Goal: Transaction & Acquisition: Obtain resource

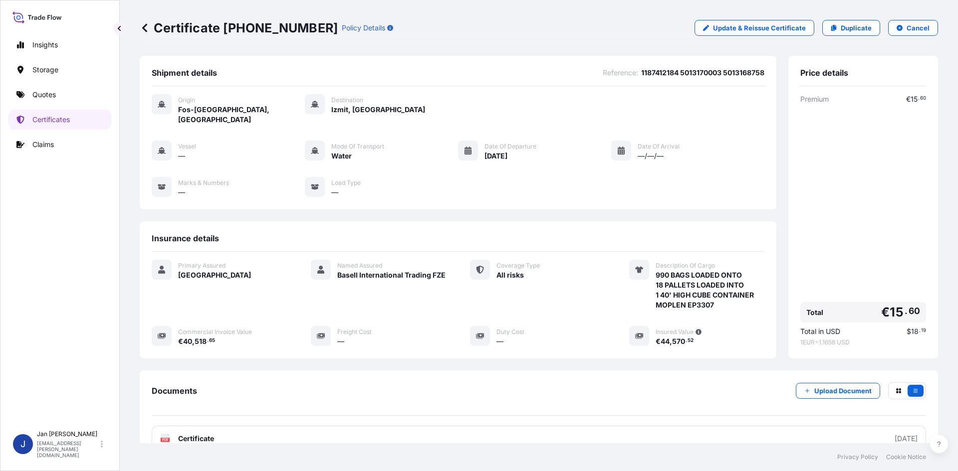
scroll to position [50, 0]
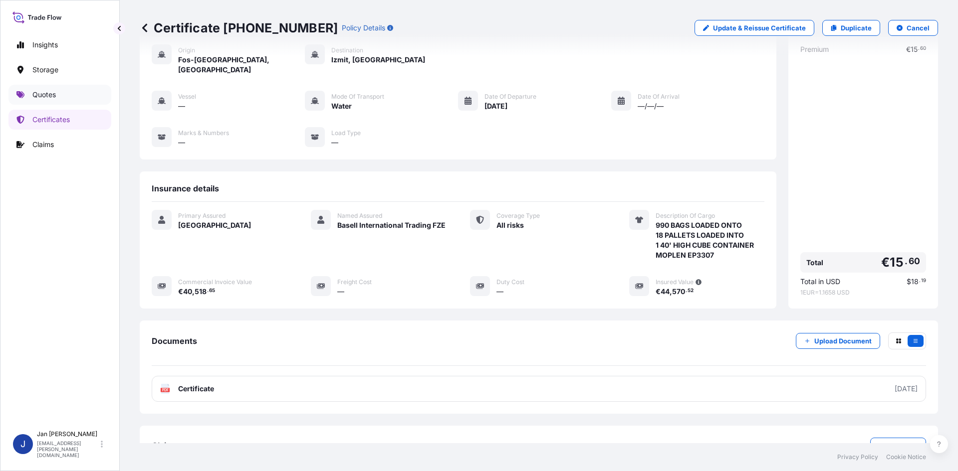
click at [49, 99] on p "Quotes" at bounding box center [43, 95] width 23 height 10
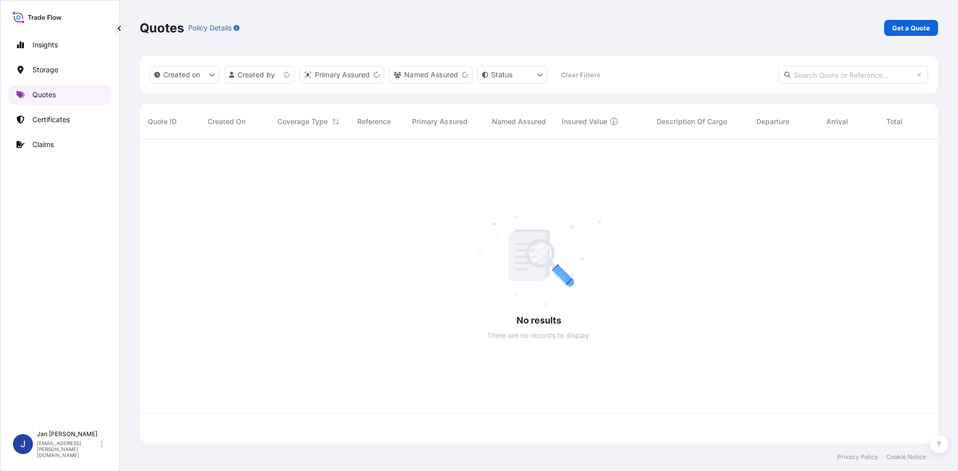
scroll to position [302, 791]
click at [886, 31] on link "Get a Quote" at bounding box center [911, 28] width 54 height 16
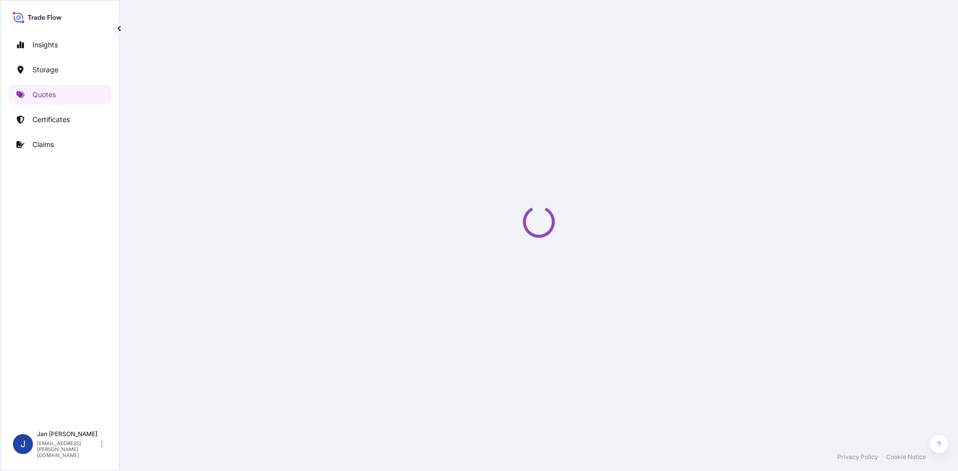
select select "Water"
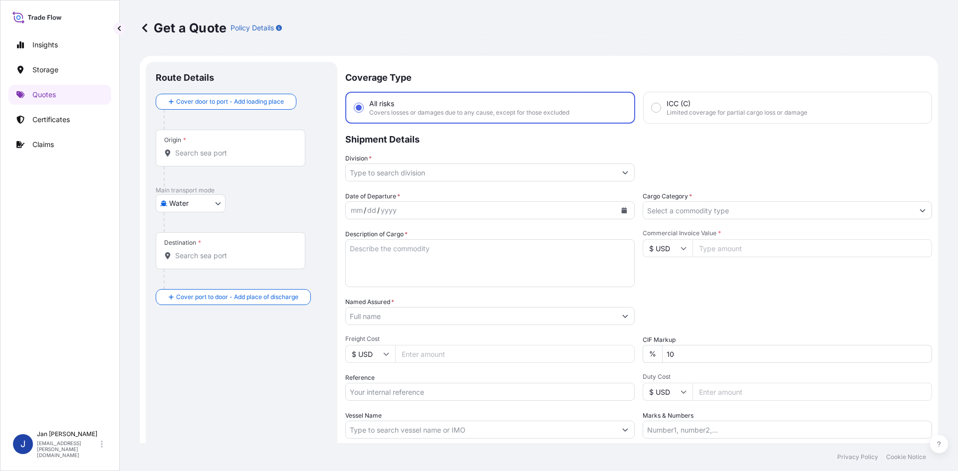
scroll to position [16, 0]
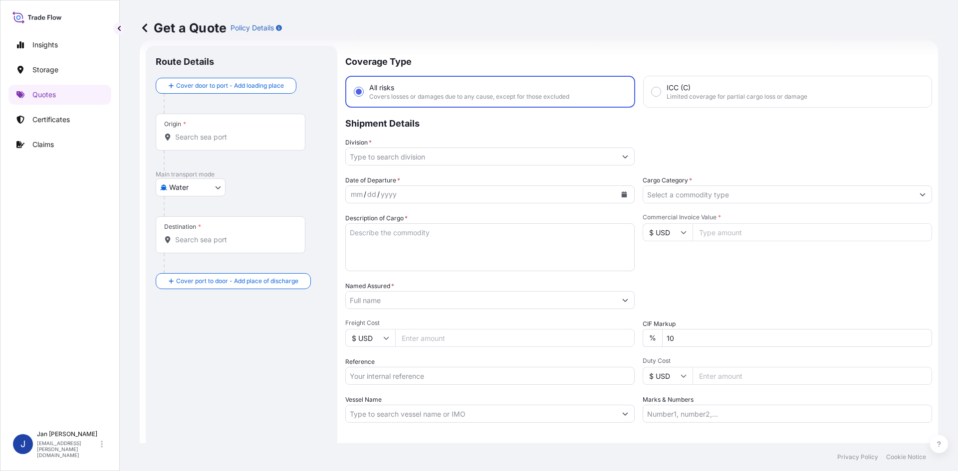
click at [429, 376] on input "Reference" at bounding box center [489, 376] width 289 height 18
paste input "1187393795"
click at [409, 382] on input "1187393795" at bounding box center [489, 376] width 289 height 18
paste input "5013105109"
click at [497, 378] on input "1187393795 5013105109" at bounding box center [489, 376] width 289 height 18
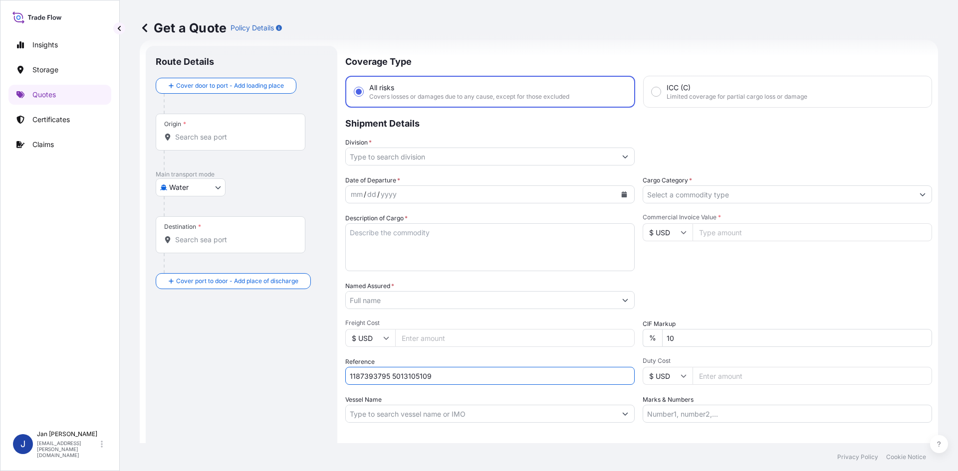
paste input "5013110915"
type input "1187393795 5013105109 5013110915"
drag, startPoint x: 437, startPoint y: 313, endPoint x: 440, endPoint y: 307, distance: 6.5
click at [437, 312] on div "Date of Departure * mm / dd / yyyy Cargo Category * Description of Cargo * Comm…" at bounding box center [638, 299] width 587 height 247
click at [440, 306] on input "Named Assured *" at bounding box center [481, 300] width 270 height 18
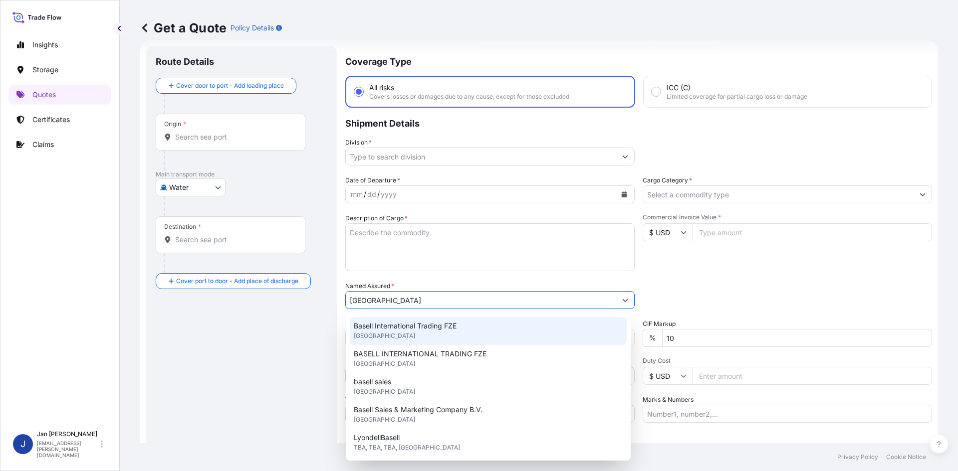
click at [431, 320] on div "Basell International Trading FZE [GEOGRAPHIC_DATA]" at bounding box center [488, 331] width 277 height 28
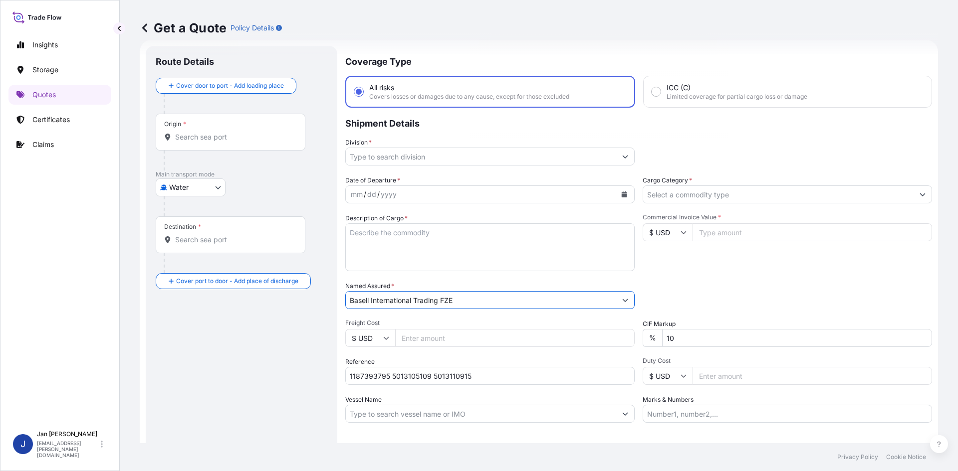
type input "Basell International Trading FZE"
click at [623, 193] on icon "Calendar" at bounding box center [624, 195] width 6 height 6
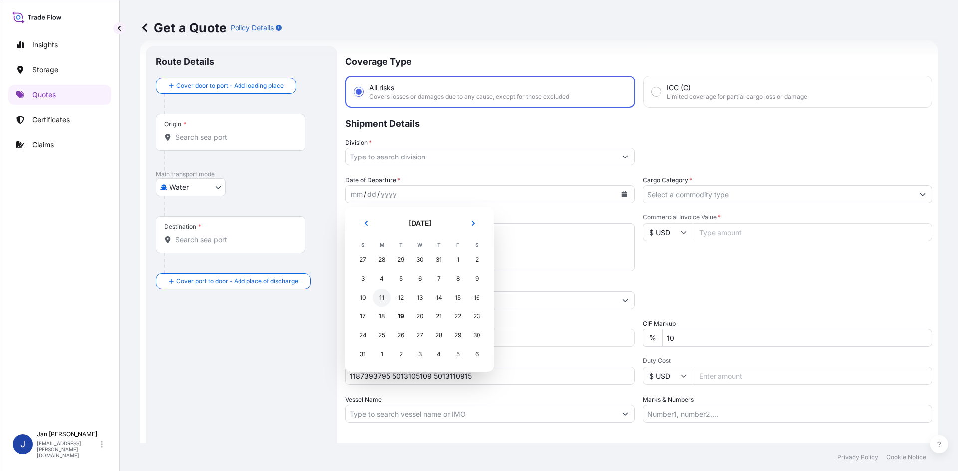
click at [388, 296] on div "11" at bounding box center [382, 298] width 18 height 18
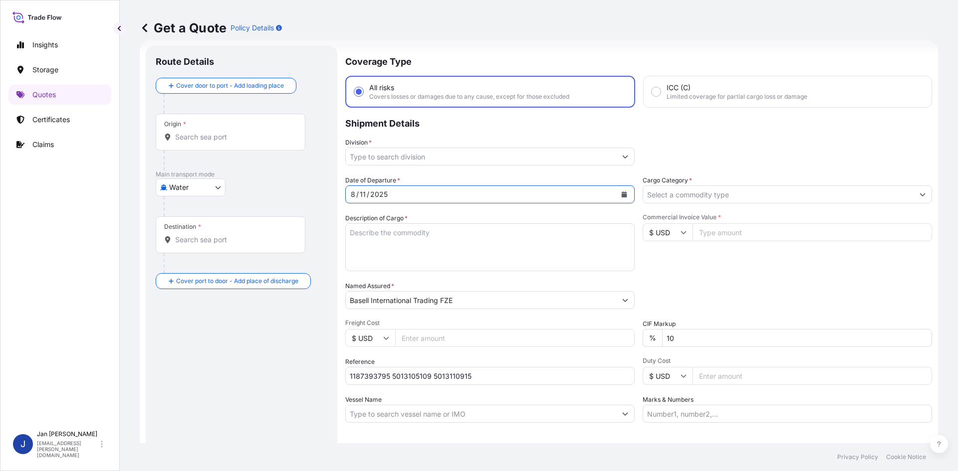
click at [591, 149] on input "Division *" at bounding box center [481, 157] width 270 height 18
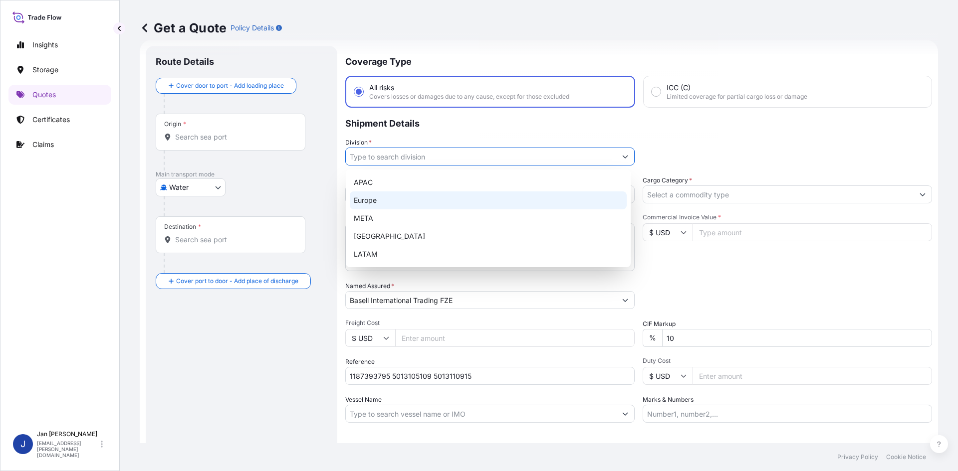
click at [470, 194] on div "Europe" at bounding box center [488, 201] width 277 height 18
type input "Europe"
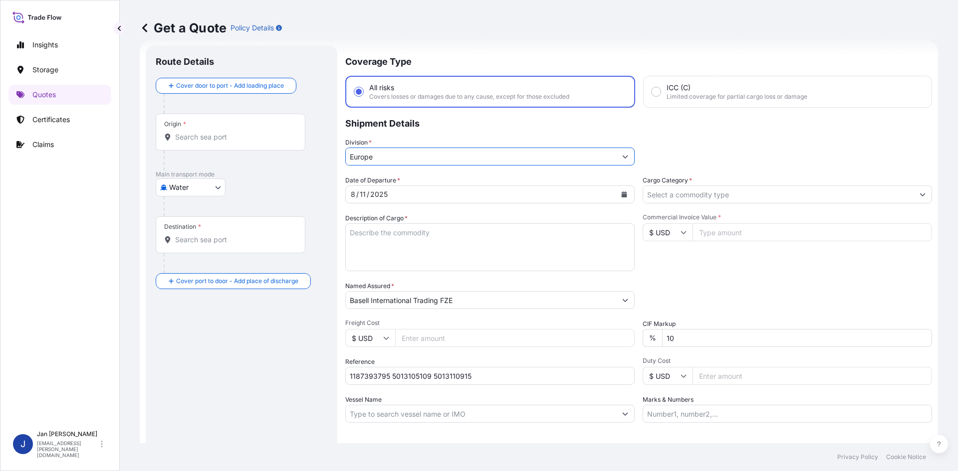
click at [696, 195] on input "Cargo Category *" at bounding box center [778, 195] width 270 height 18
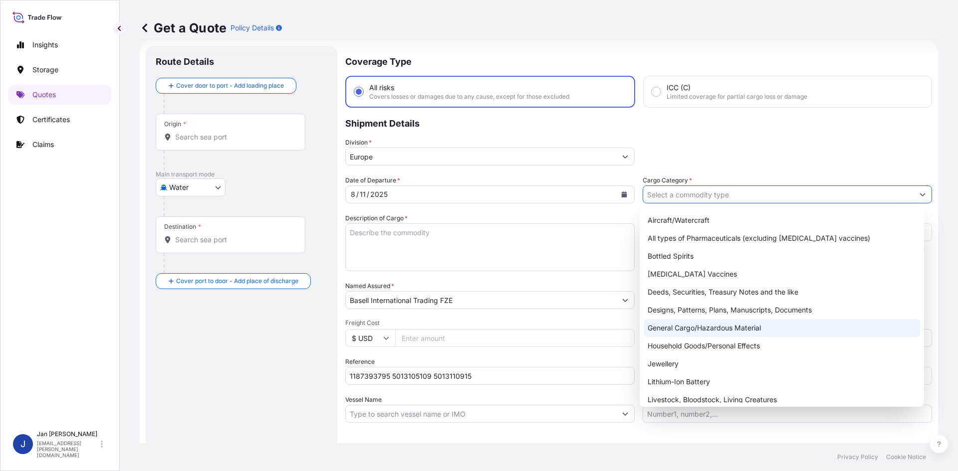
click at [681, 324] on div "General Cargo/Hazardous Material" at bounding box center [782, 328] width 277 height 18
type input "General Cargo/Hazardous Material"
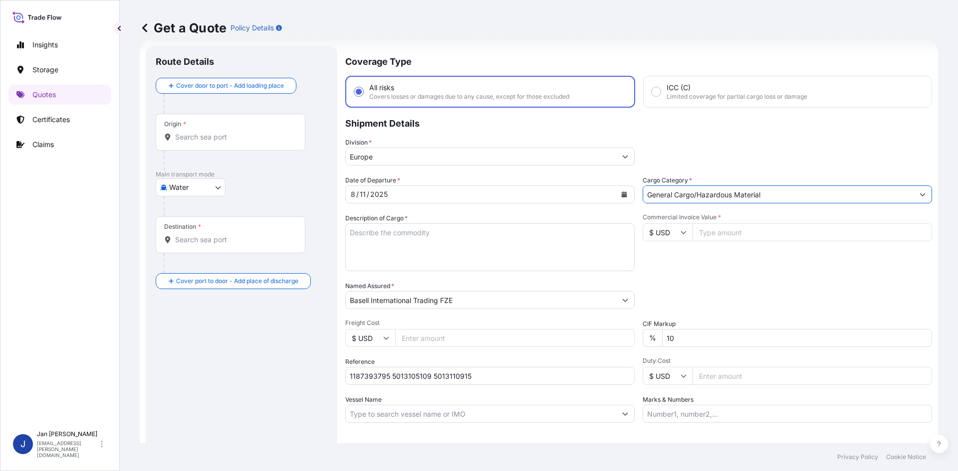
click at [732, 293] on div "Packing Category Type to search a container mode Please select a primary mode o…" at bounding box center [787, 295] width 289 height 28
drag, startPoint x: 733, startPoint y: 212, endPoint x: 726, endPoint y: 226, distance: 15.0
click at [731, 219] on div "Date of Departure * [DATE] Cargo Category * General Cargo/Hazardous Material De…" at bounding box center [638, 299] width 587 height 247
click at [726, 226] on input "Commercial Invoice Value *" at bounding box center [811, 233] width 239 height 18
paste input "49772.04"
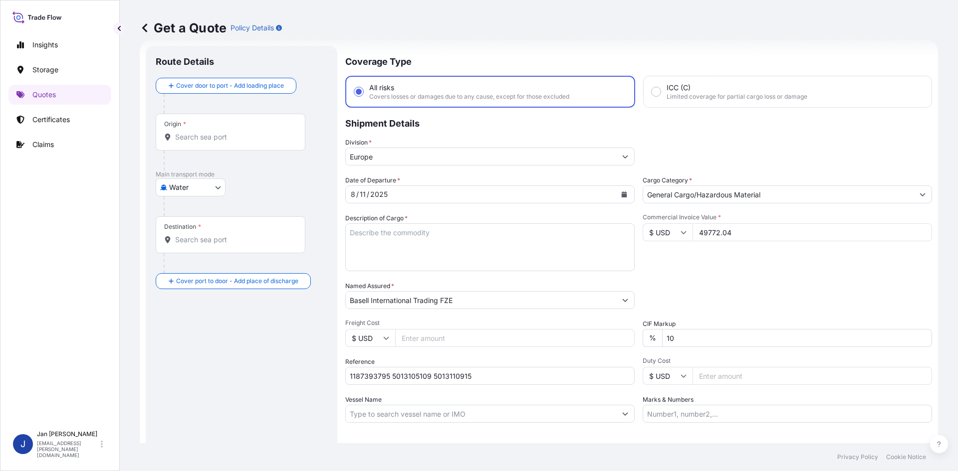
type input "49772.04"
click at [701, 270] on div "Commercial Invoice Value * $ USD 49772.04" at bounding box center [787, 243] width 289 height 58
drag, startPoint x: 428, startPoint y: 249, endPoint x: 377, endPoint y: 237, distance: 52.3
click at [428, 249] on textarea "Description of Cargo *" at bounding box center [489, 248] width 289 height 48
paste textarea "BAGS LOADED ONTO 36 PALLETS LOADED INTO 2 40' HIGH CUBE CONTAINER LUPOLEN 2426H"
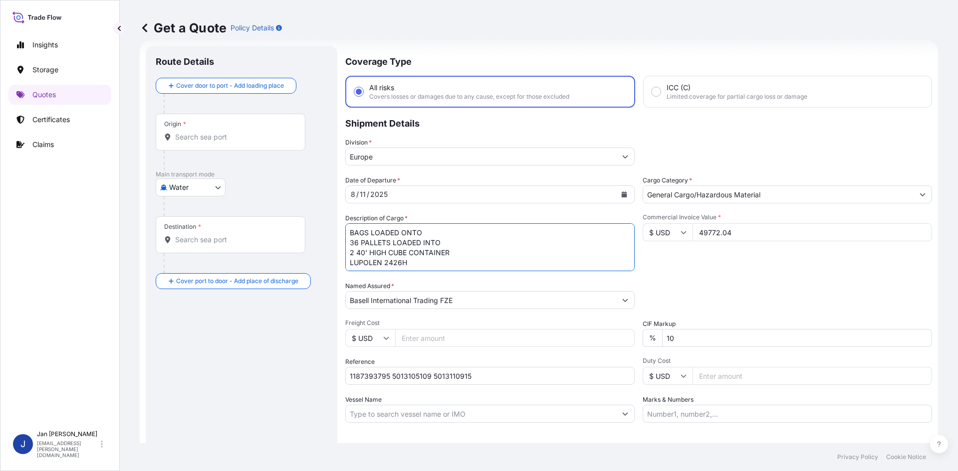
click at [349, 230] on textarea "BAGS LOADED ONTO 36 PALLETS LOADED INTO 2 40' HIGH CUBE CONTAINER LUPOLEN 2426H" at bounding box center [489, 248] width 289 height 48
type textarea "1980 BAGS LOADED ONTO 36 PALLETS LOADED INTO 2 40' HIGH CUBE CONTAINER LUPOLEN …"
drag, startPoint x: 680, startPoint y: 409, endPoint x: 673, endPoint y: 422, distance: 14.5
click at [680, 409] on input "Marks & Numbers" at bounding box center [787, 414] width 289 height 18
paste input "FORM M NO.: MF20250053887 BA NO.: BA03320253007129 PFI NO.: 25-058 DT. [DATE] 5…"
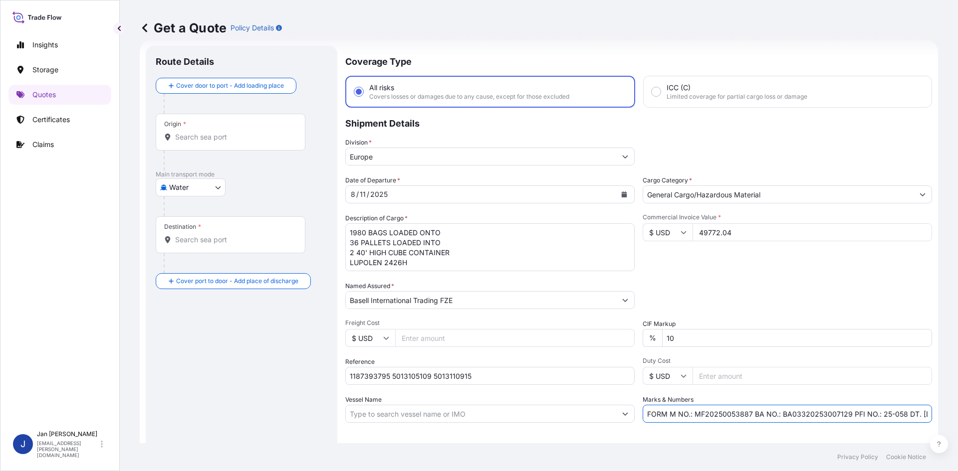
scroll to position [0, 131]
type input "FORM M NO.: MF20250053887 BA NO.: BA03320253007129 PFI NO.: 25-058 DT. [DATE] 5…"
click at [672, 436] on div "Letter of Credit This shipment has a letter of credit Letter of credit * Letter…" at bounding box center [638, 450] width 587 height 38
click at [276, 134] on input "Origin *" at bounding box center [234, 137] width 118 height 10
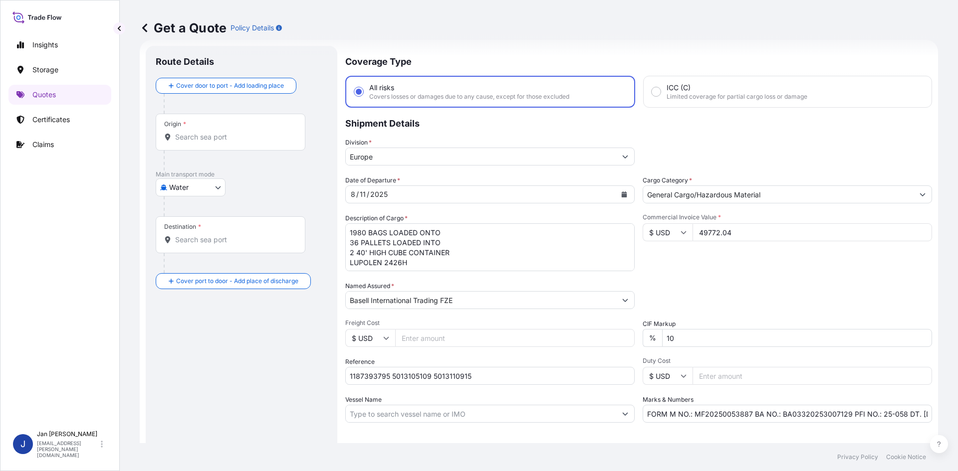
paste input "FOS SUR MER"
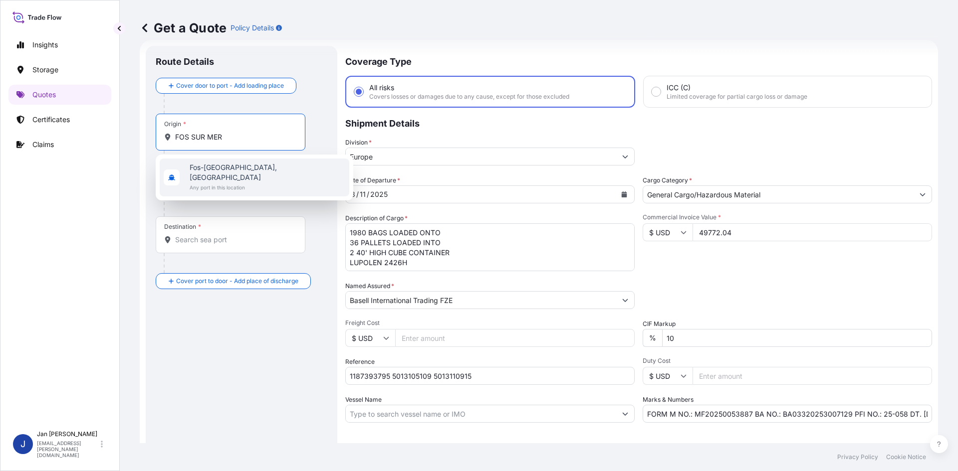
click at [235, 183] on span "Any port in this location" at bounding box center [268, 188] width 156 height 10
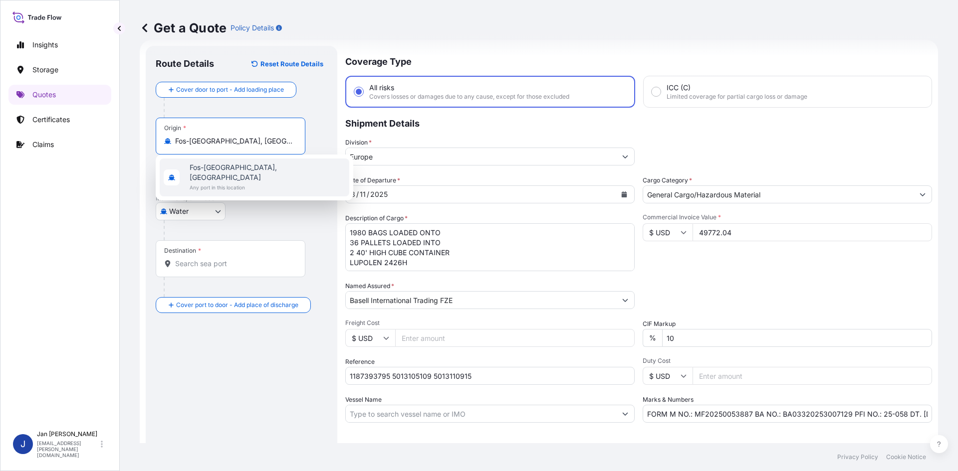
type input "Fos-[GEOGRAPHIC_DATA], [GEOGRAPHIC_DATA]"
click at [305, 194] on div at bounding box center [235, 185] width 142 height 20
click at [285, 269] on div "Destination *" at bounding box center [231, 258] width 150 height 37
click at [285, 269] on input "Destination *" at bounding box center [234, 264] width 118 height 10
paste input "APAPA"
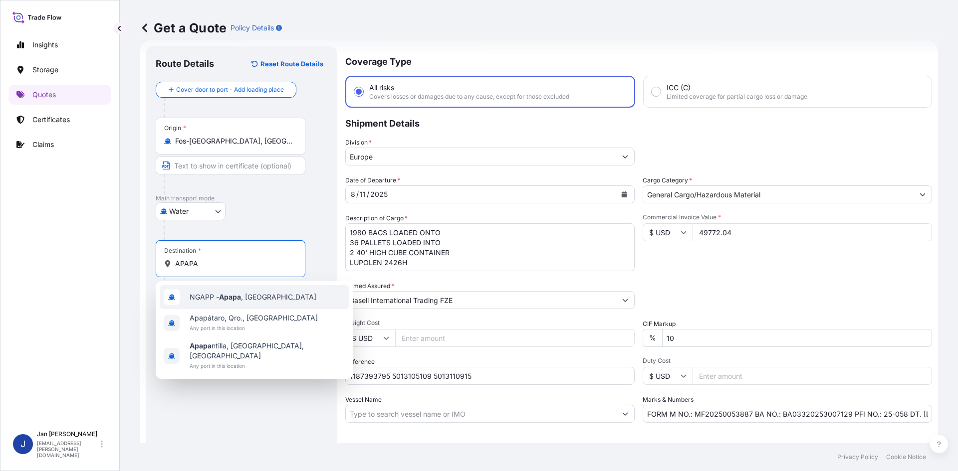
click at [246, 300] on span "NGAPP - [GEOGRAPHIC_DATA] , [GEOGRAPHIC_DATA]" at bounding box center [253, 297] width 127 height 10
type input "NGAPP - [GEOGRAPHIC_DATA], [GEOGRAPHIC_DATA]"
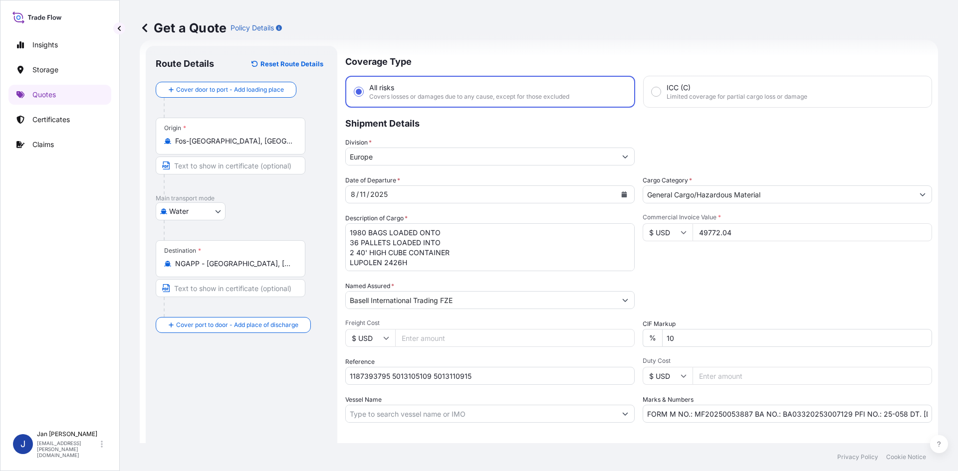
click at [280, 395] on div "Route Details Reset Route Details Cover door to port - Add loading place Place …" at bounding box center [242, 272] width 172 height 432
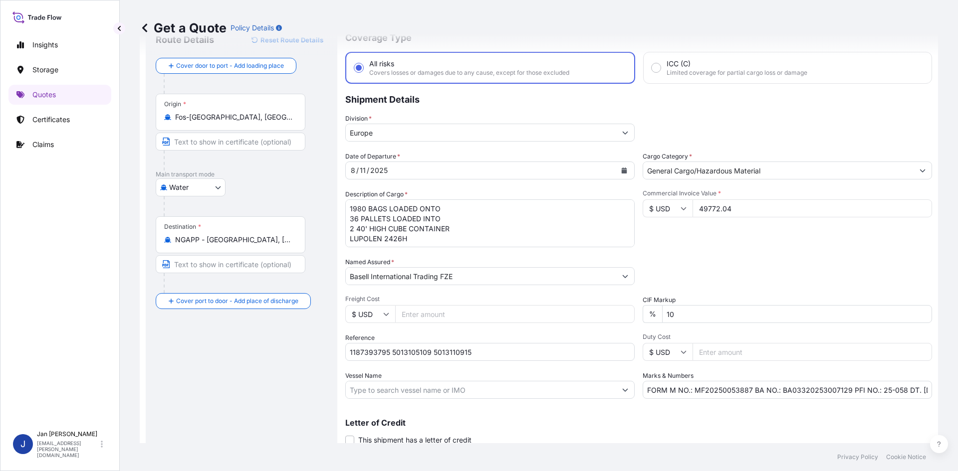
scroll to position [76, 0]
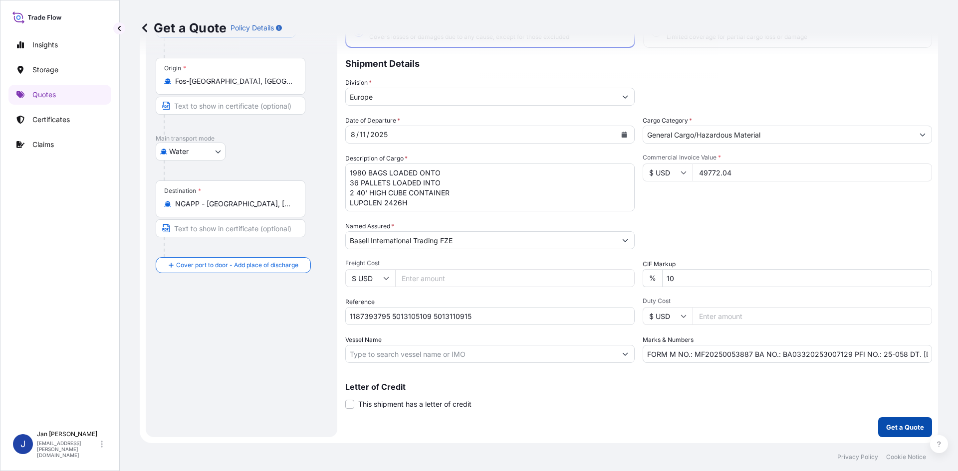
click at [890, 433] on button "Get a Quote" at bounding box center [905, 428] width 54 height 20
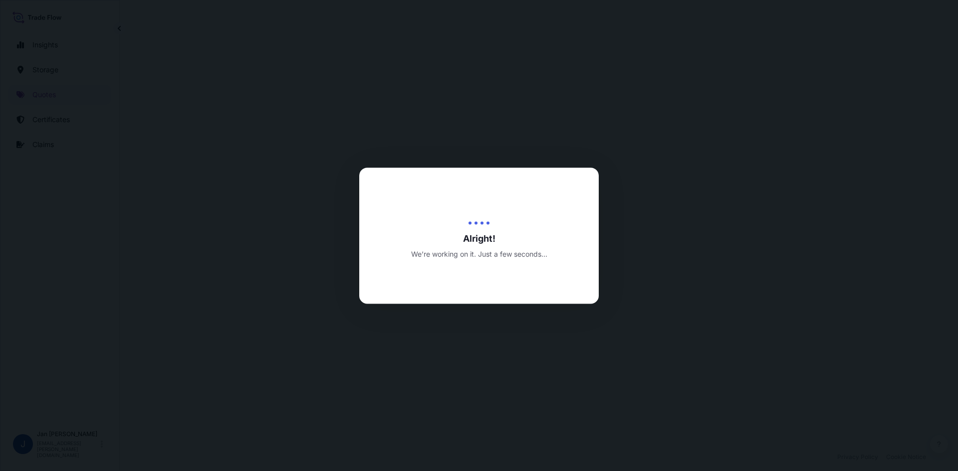
select select "Water"
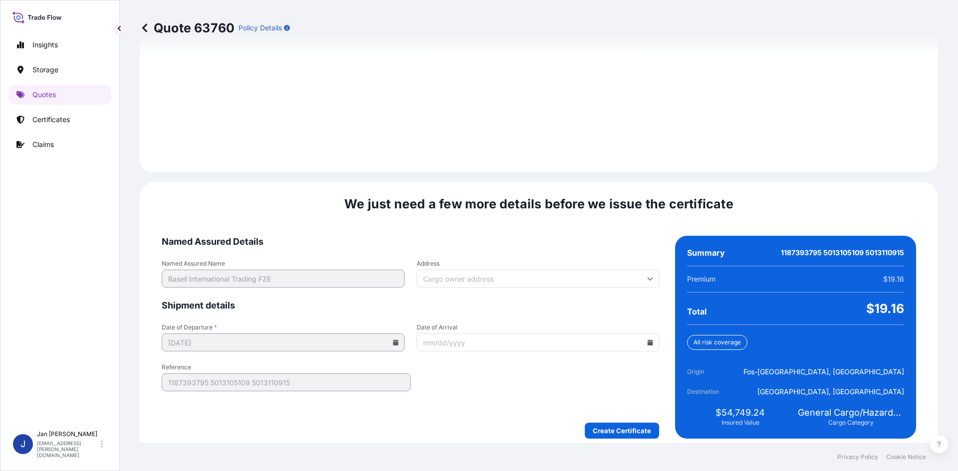
scroll to position [1379, 0]
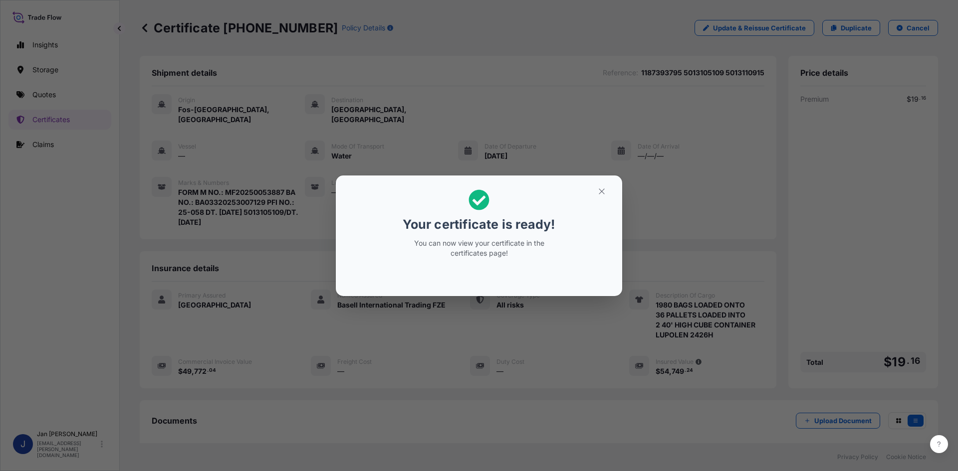
click at [662, 54] on div "Your certificate is ready! You can now view your certificate in the certificate…" at bounding box center [479, 235] width 958 height 471
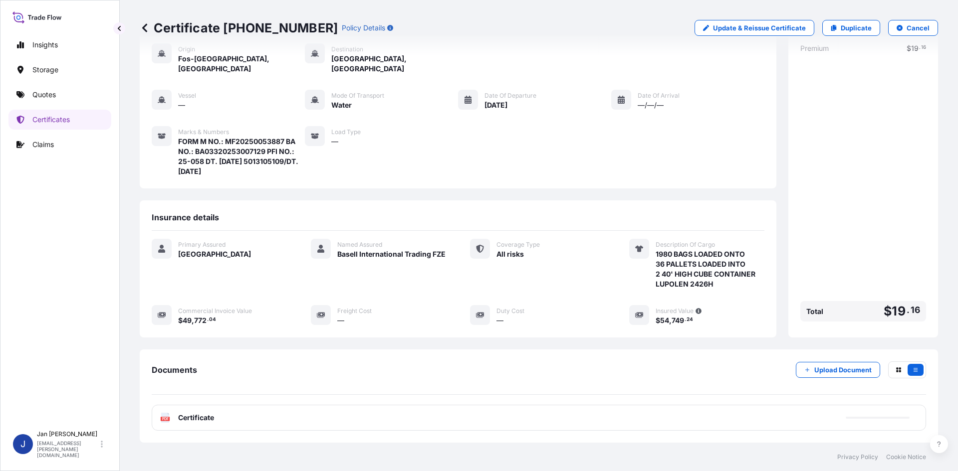
scroll to position [103, 0]
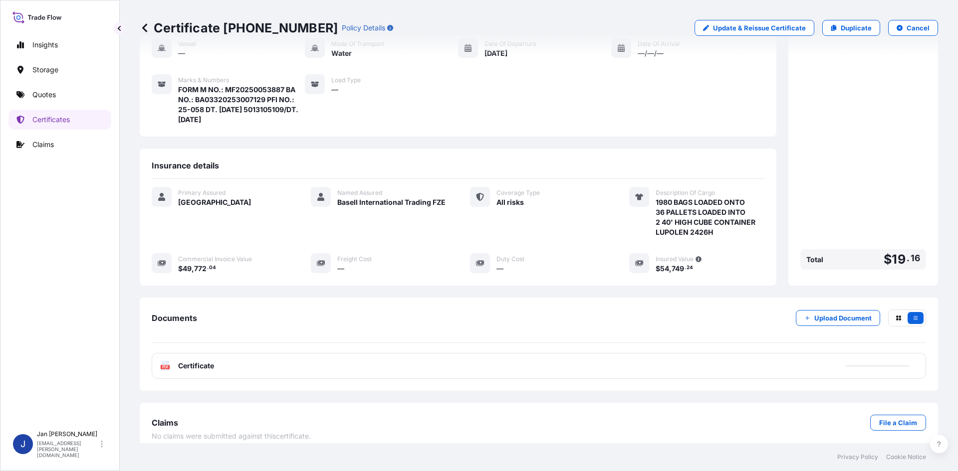
click at [550, 343] on div "Documents Upload Document PDF Certificate" at bounding box center [539, 344] width 774 height 69
click at [537, 353] on div "PDF Certificate" at bounding box center [539, 366] width 774 height 26
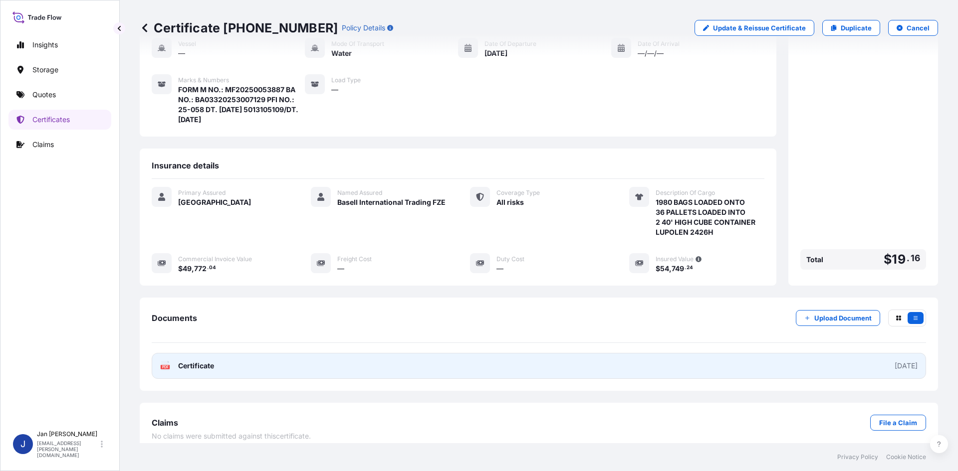
click at [253, 358] on link "PDF Certificate [DATE]" at bounding box center [539, 366] width 774 height 26
